Goal: Navigation & Orientation: Find specific page/section

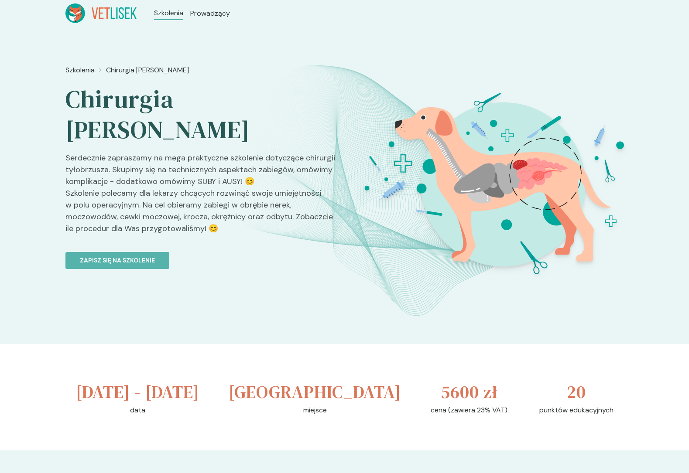
click at [262, 36] on div "Szkolenia Chirurgia Tyłobrzusza Chirurgia Tyłobrzusza Serdecznie zapraszamy na …" at bounding box center [344, 185] width 689 height 317
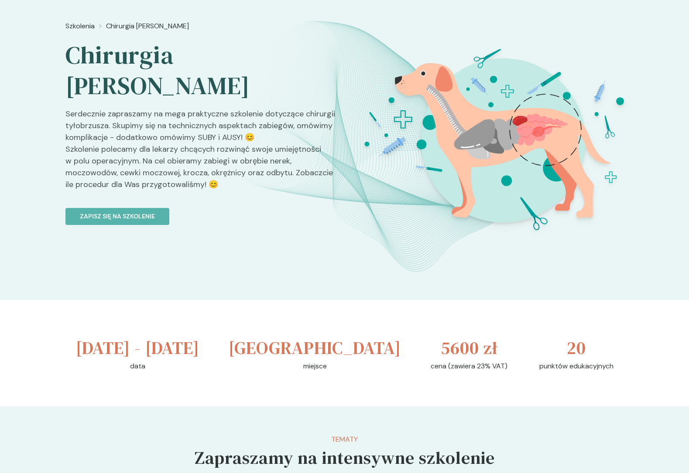
scroll to position [58, 0]
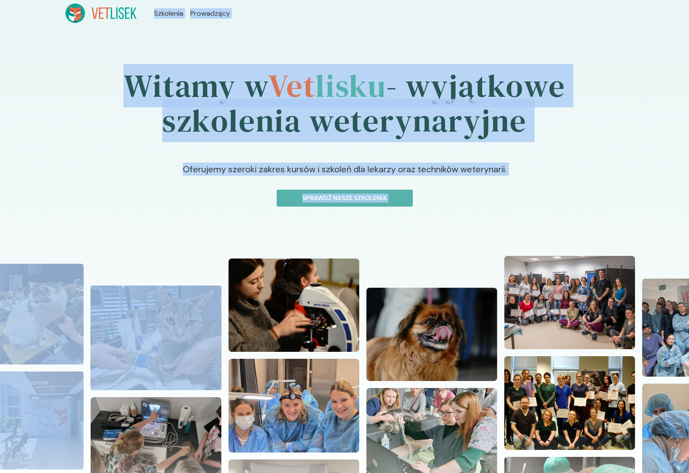
drag, startPoint x: 50, startPoint y: 10, endPoint x: 420, endPoint y: 254, distance: 443.2
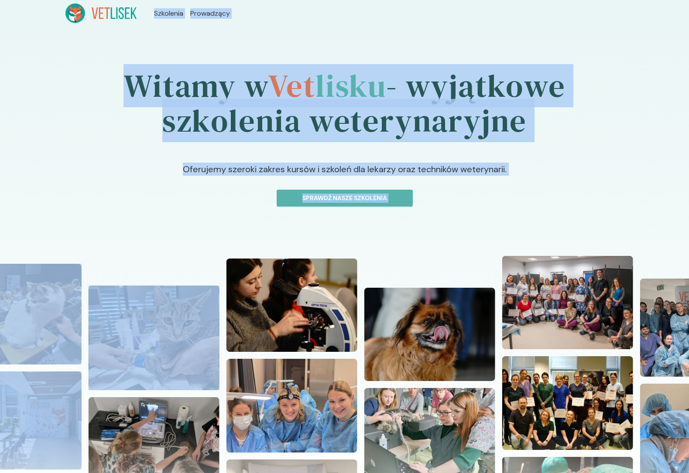
click at [420, 254] on div at bounding box center [344, 397] width 689 height 297
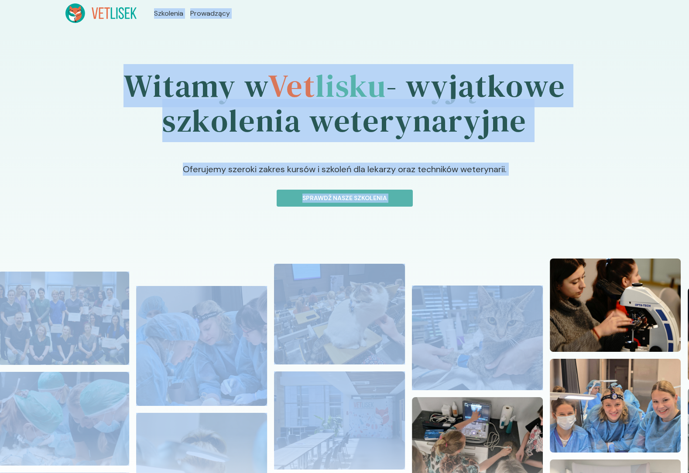
drag, startPoint x: 457, startPoint y: 232, endPoint x: 44, endPoint y: -1, distance: 475.1
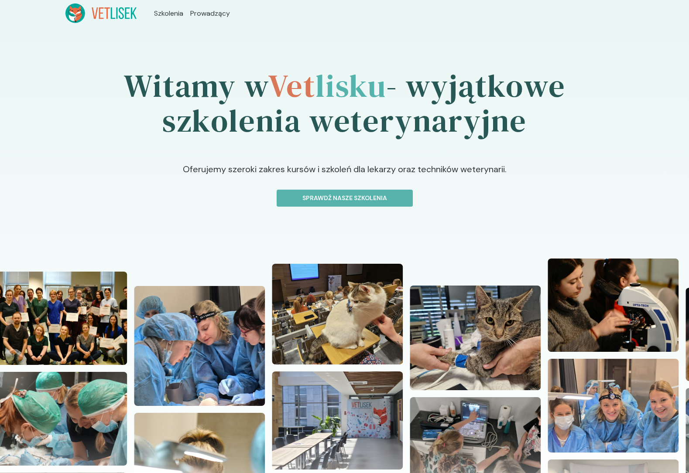
click at [48, 7] on header "Szkolenia Prowadzący" at bounding box center [344, 13] width 689 height 27
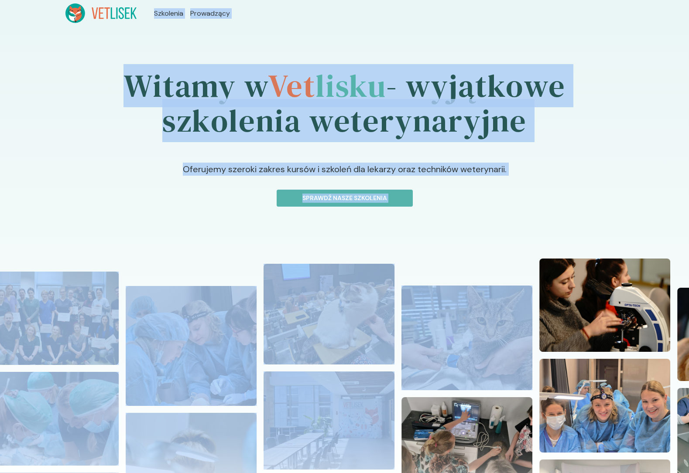
drag, startPoint x: 44, startPoint y: 6, endPoint x: 484, endPoint y: 225, distance: 491.7
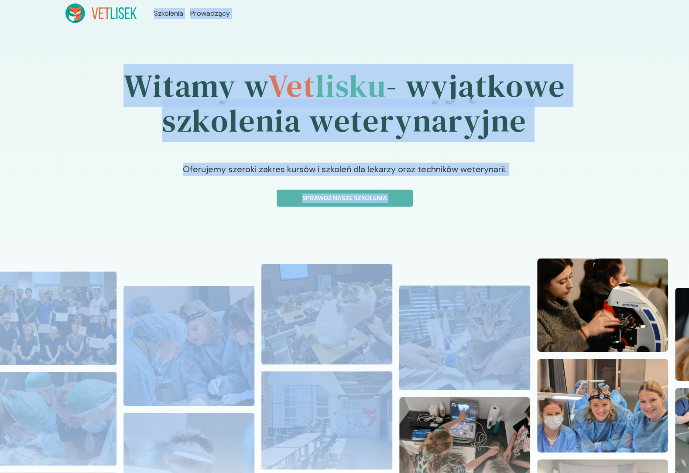
click at [484, 225] on div "Witamy w Vet lisku - wyjątkowe szkolenia weterynaryjne Oferujemy szeroki zakres…" at bounding box center [344, 286] width 689 height 519
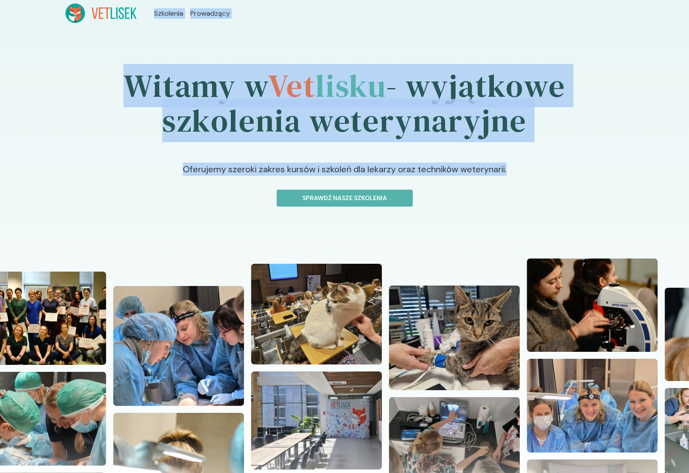
drag, startPoint x: 509, startPoint y: 213, endPoint x: 31, endPoint y: 17, distance: 516.7
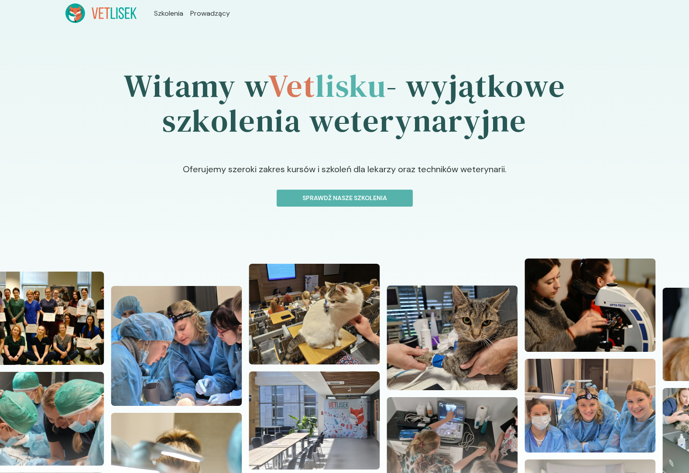
click at [31, 17] on header "Szkolenia Prowadzący" at bounding box center [344, 13] width 689 height 27
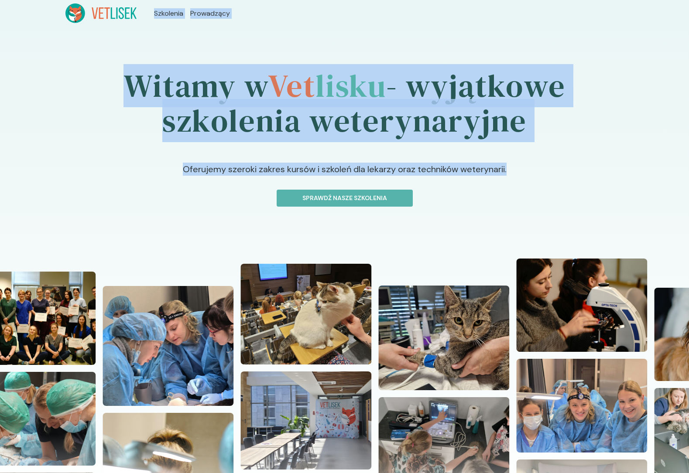
drag, startPoint x: 23, startPoint y: 7, endPoint x: 471, endPoint y: 212, distance: 492.5
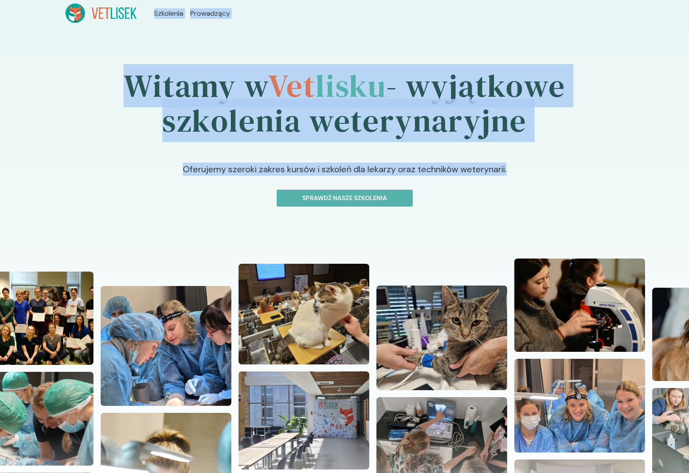
click at [471, 212] on div "Witamy w Vet lisku - wyjątkowe szkolenia weterynaryjne Oferujemy szeroki zakres…" at bounding box center [344, 286] width 689 height 519
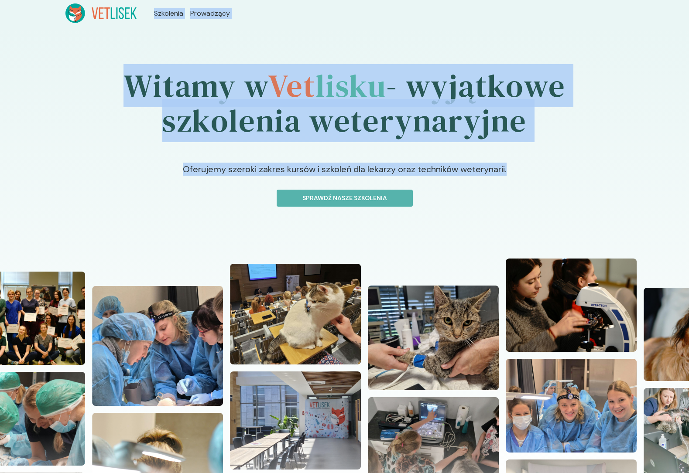
drag, startPoint x: 487, startPoint y: 211, endPoint x: 25, endPoint y: 12, distance: 502.6
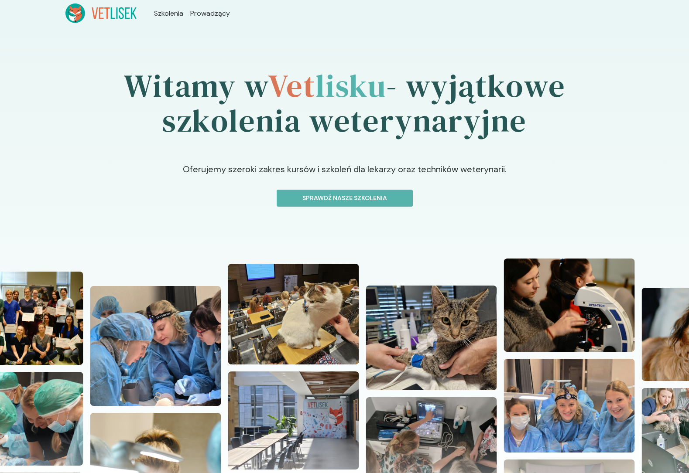
click at [25, 12] on header "Szkolenia Prowadzący" at bounding box center [344, 13] width 689 height 27
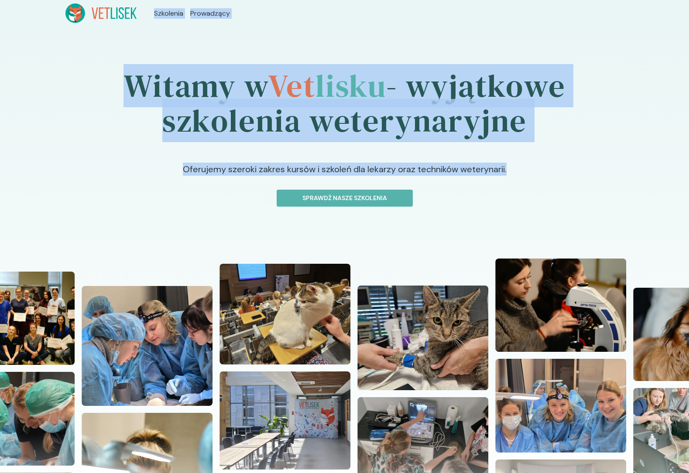
drag, startPoint x: 20, startPoint y: 7, endPoint x: 478, endPoint y: 212, distance: 502.3
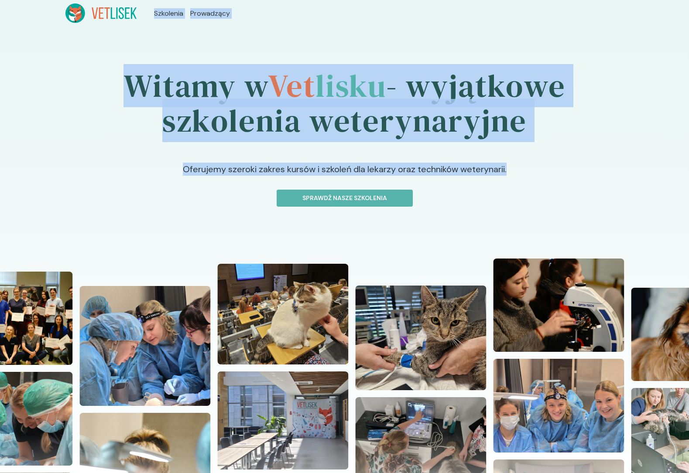
click at [478, 212] on div "Witamy w Vet lisku - wyjątkowe szkolenia weterynaryjne Oferujemy szeroki zakres…" at bounding box center [344, 286] width 689 height 519
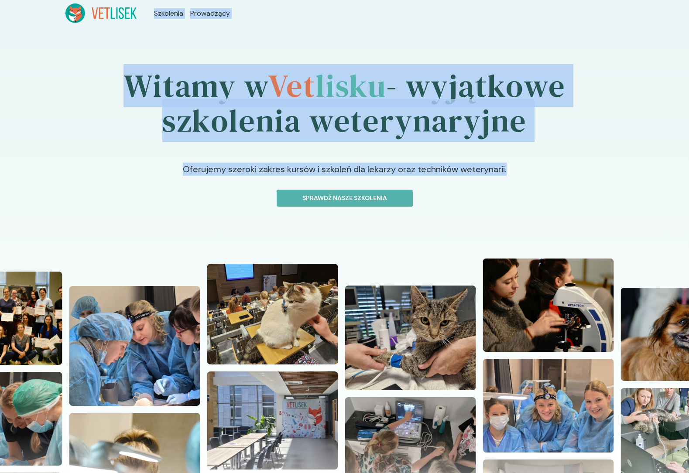
drag, startPoint x: 498, startPoint y: 209, endPoint x: 44, endPoint y: 13, distance: 494.7
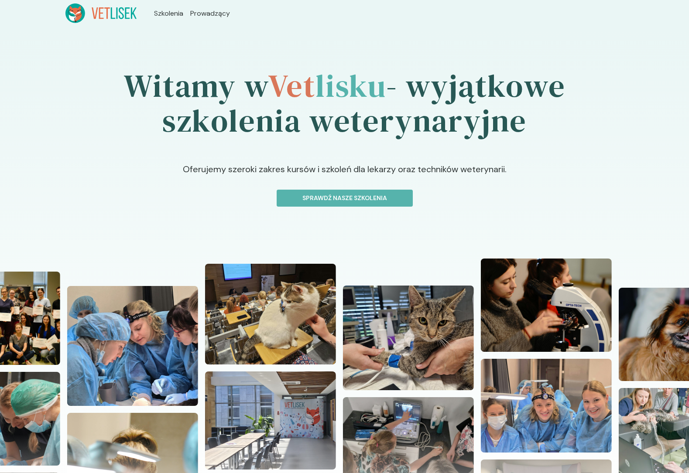
click at [44, 13] on header "Szkolenia Prowadzący" at bounding box center [344, 13] width 689 height 27
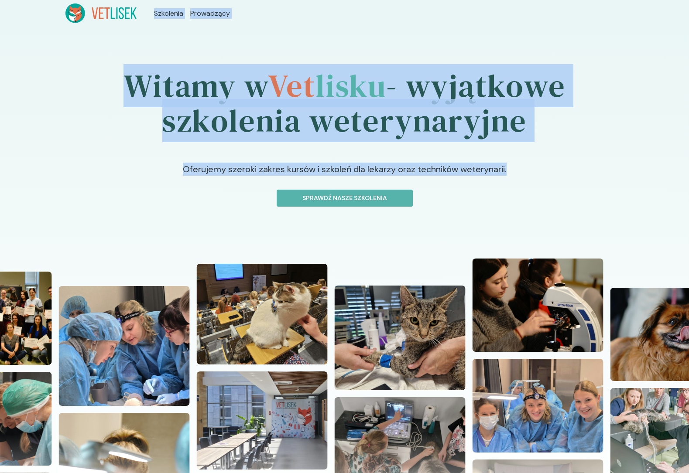
drag, startPoint x: 31, startPoint y: 8, endPoint x: 519, endPoint y: 212, distance: 528.9
click at [519, 212] on div "Witamy w Vet lisku - wyjątkowe szkolenia weterynaryjne Oferujemy szeroki zakres…" at bounding box center [344, 286] width 689 height 519
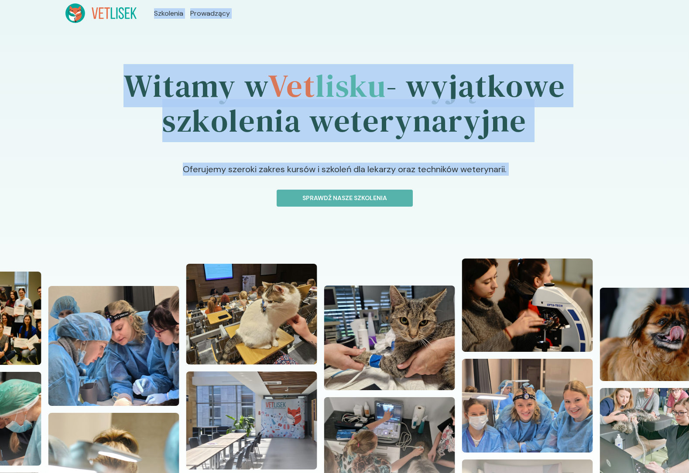
drag, startPoint x: 519, startPoint y: 212, endPoint x: 40, endPoint y: 25, distance: 514.2
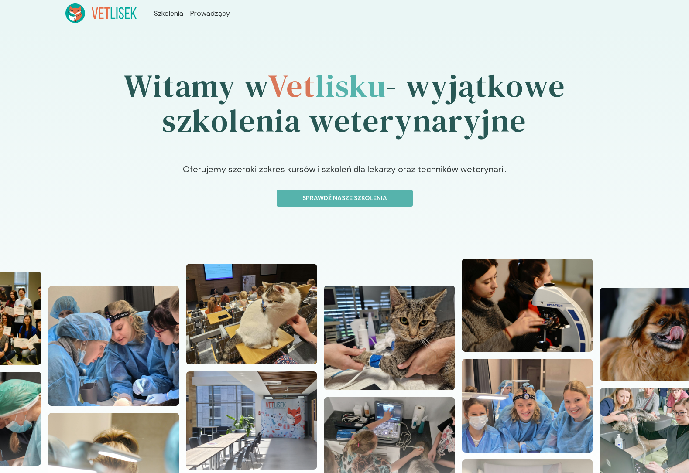
click at [40, 25] on header "Szkolenia Prowadzący" at bounding box center [344, 13] width 689 height 27
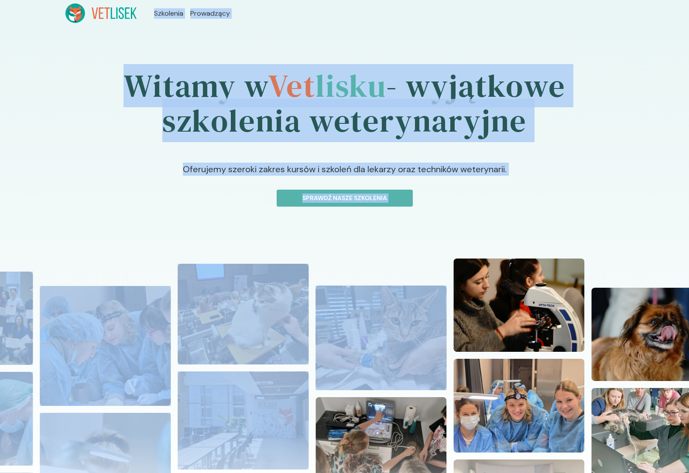
drag, startPoint x: 32, startPoint y: 16, endPoint x: 464, endPoint y: 245, distance: 489.4
click at [464, 245] on div "Witamy w Vet lisku - wyjątkowe szkolenia weterynaryjne Oferujemy szeroki zakres…" at bounding box center [344, 286] width 689 height 519
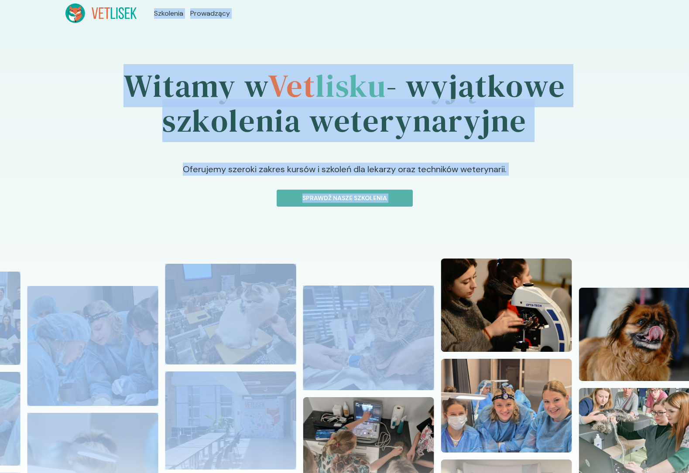
drag, startPoint x: 488, startPoint y: 229, endPoint x: 36, endPoint y: 18, distance: 498.9
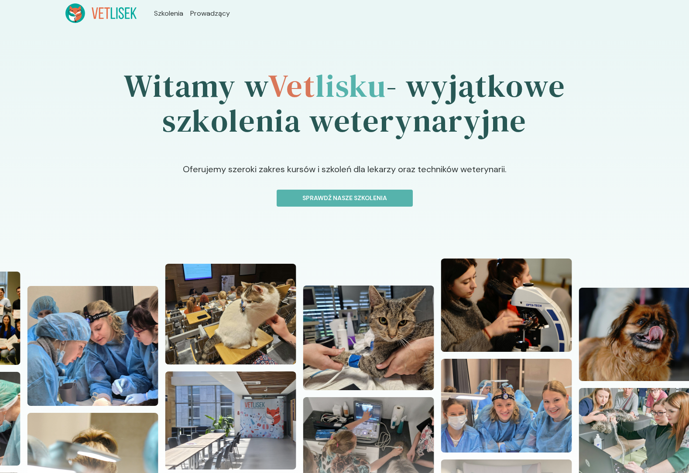
click at [36, 18] on header "Szkolenia Prowadzący" at bounding box center [344, 13] width 689 height 27
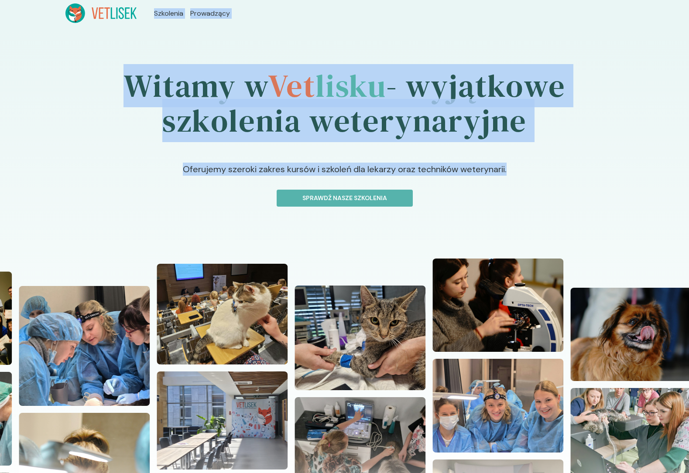
drag, startPoint x: 26, startPoint y: 12, endPoint x: 508, endPoint y: 208, distance: 520.9
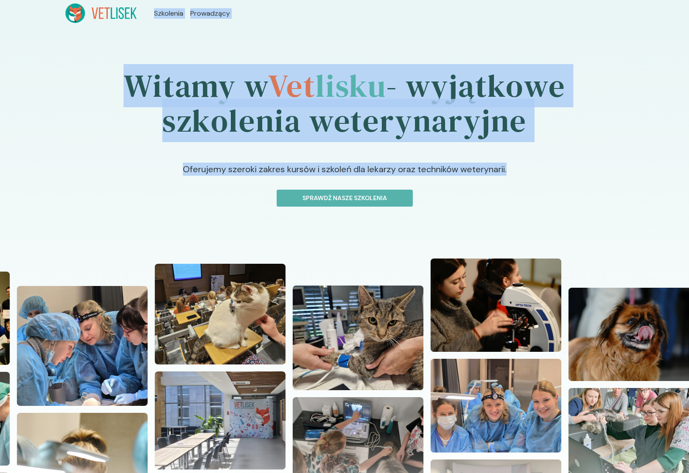
click at [508, 208] on div "Witamy w Vet lisku - wyjątkowe szkolenia weterynaryjne Oferujemy szeroki zakres…" at bounding box center [344, 286] width 689 height 519
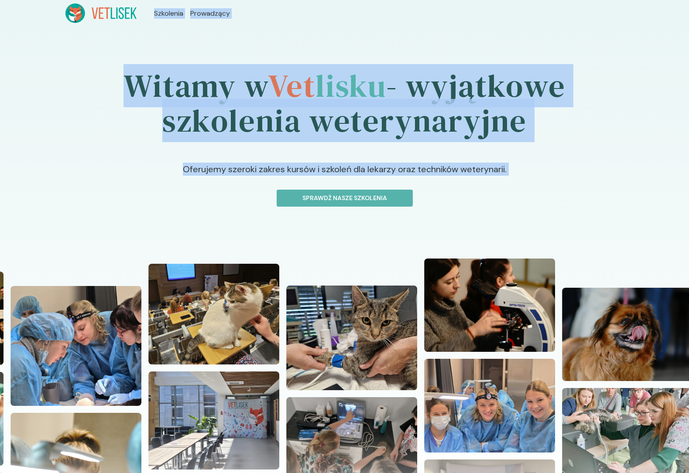
drag, startPoint x: 508, startPoint y: 208, endPoint x: 31, endPoint y: 19, distance: 513.8
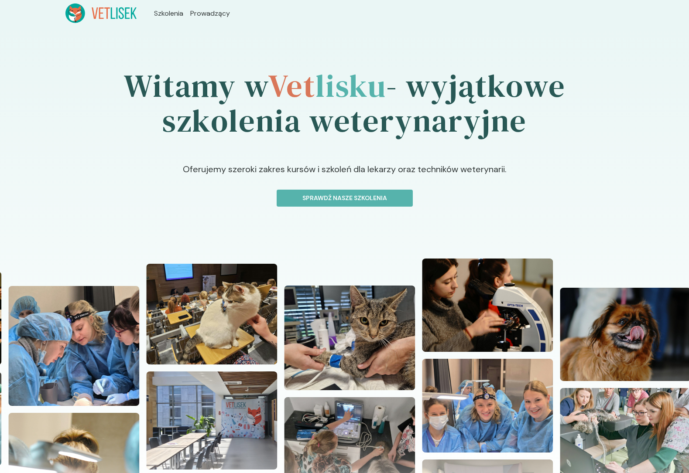
click at [31, 19] on header "Szkolenia Prowadzący" at bounding box center [344, 13] width 689 height 27
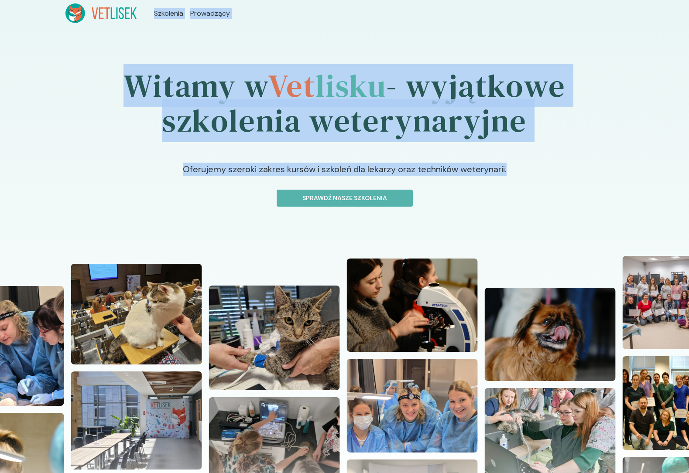
drag, startPoint x: 31, startPoint y: 19, endPoint x: 436, endPoint y: 210, distance: 448.3
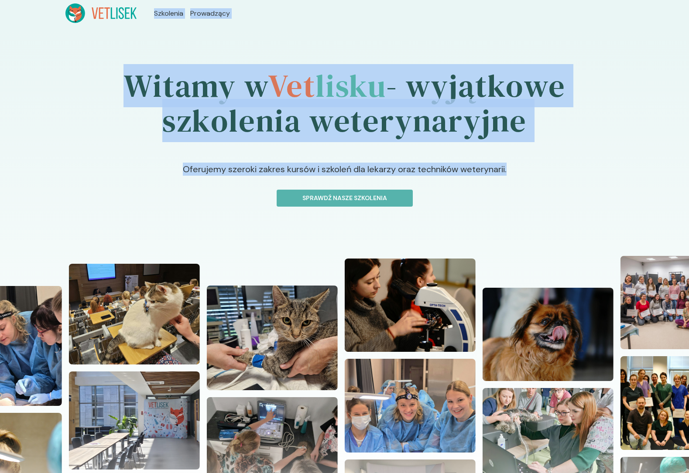
click at [436, 210] on div "Witamy w Vet lisku - wyjątkowe szkolenia weterynaryjne Oferujemy szeroki zakres…" at bounding box center [344, 286] width 689 height 519
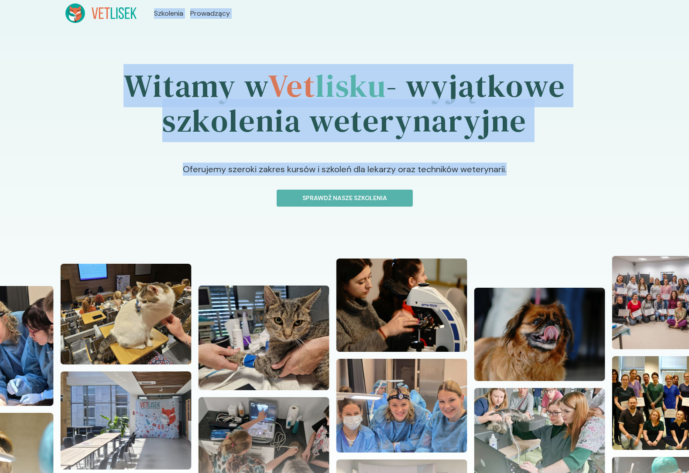
drag, startPoint x: 450, startPoint y: 211, endPoint x: 30, endPoint y: 15, distance: 463.5
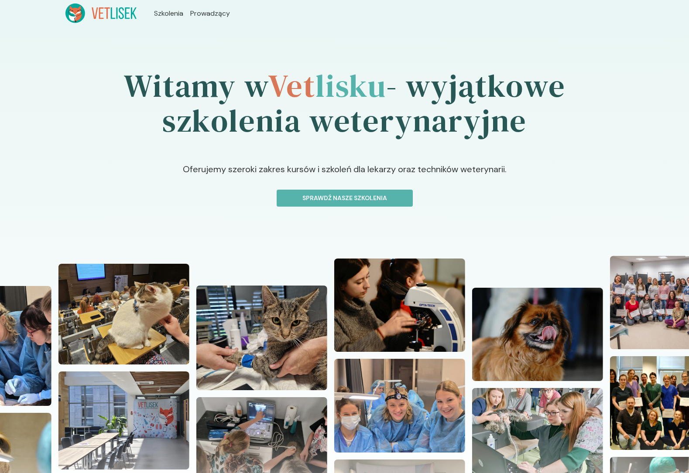
click at [30, 15] on header "Szkolenia Prowadzący" at bounding box center [344, 13] width 689 height 27
